Goal: Task Accomplishment & Management: Use online tool/utility

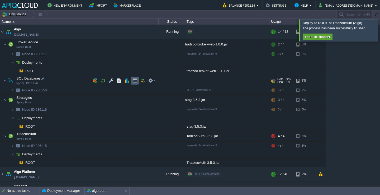
scroll to position [16, 0]
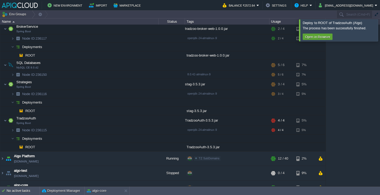
click at [380, 28] on div at bounding box center [387, 30] width 0 height 22
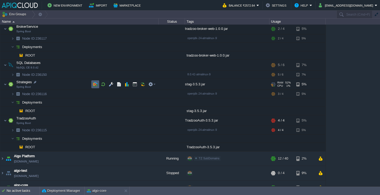
scroll to position [0, 0]
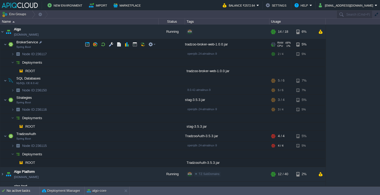
click at [68, 43] on td "BrokerService Spring Boot" at bounding box center [79, 44] width 159 height 11
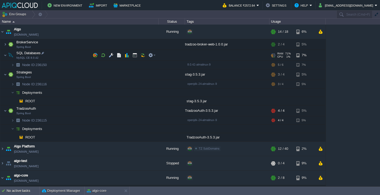
click at [65, 53] on td "SQL Databases MySQL CE 8.0.42" at bounding box center [79, 55] width 159 height 11
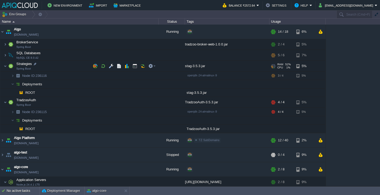
click at [63, 62] on td "Strategies Spring Boot" at bounding box center [79, 66] width 159 height 11
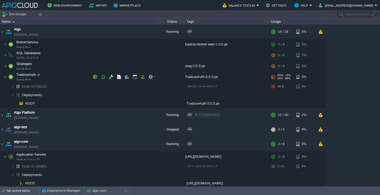
click at [63, 72] on td "TradzooAuth Spring Boot" at bounding box center [79, 77] width 159 height 11
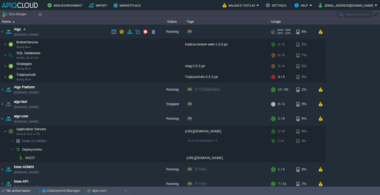
click at [68, 34] on td "Algo env-8797427.in1.apiqcloud.com" at bounding box center [79, 32] width 159 height 15
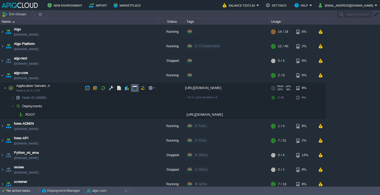
click at [133, 88] on button "button" at bounding box center [135, 88] width 5 height 5
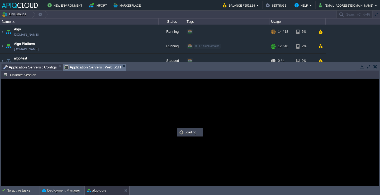
click at [120, 88] on div at bounding box center [190, 132] width 378 height 107
type input "#000000"
